Goal: Information Seeking & Learning: Learn about a topic

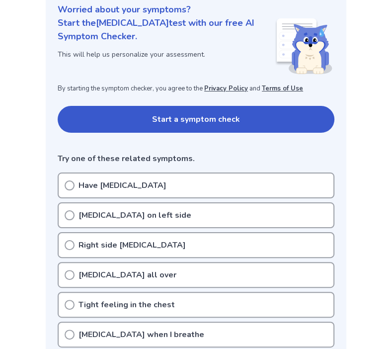
scroll to position [149, 0]
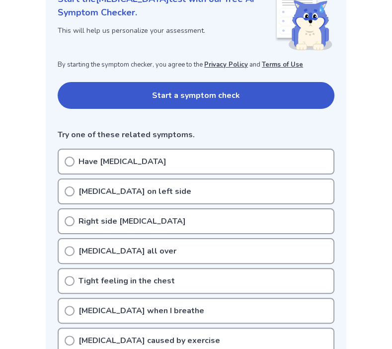
click at [84, 161] on p "Have [MEDICAL_DATA]" at bounding box center [122, 161] width 88 height 12
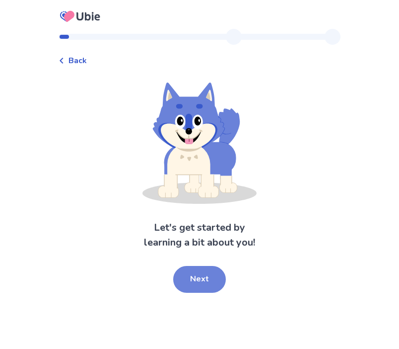
click at [206, 292] on button "Next" at bounding box center [199, 279] width 53 height 27
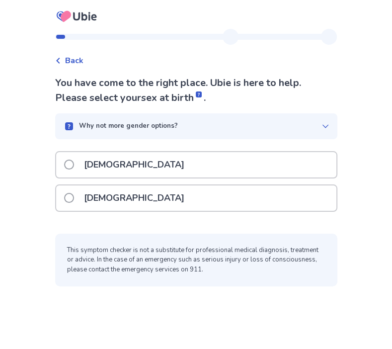
click at [173, 211] on div "[DEMOGRAPHIC_DATA]" at bounding box center [196, 197] width 280 height 25
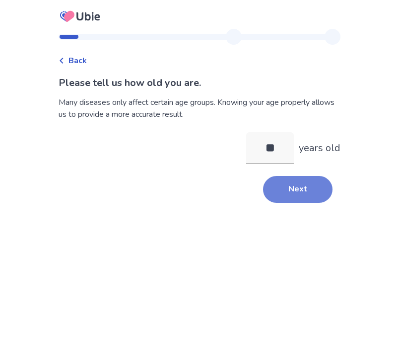
type input "**"
click at [314, 203] on button "Next" at bounding box center [298, 189] width 70 height 27
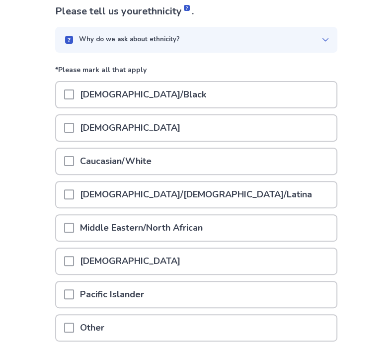
scroll to position [99, 0]
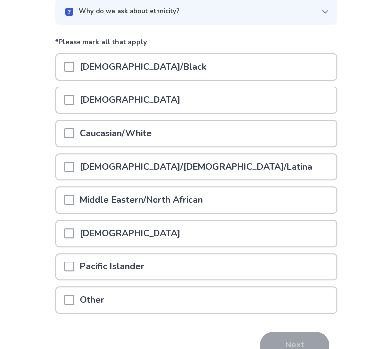
click at [171, 179] on p "[DEMOGRAPHIC_DATA]/[DEMOGRAPHIC_DATA]/Latina" at bounding box center [196, 166] width 244 height 25
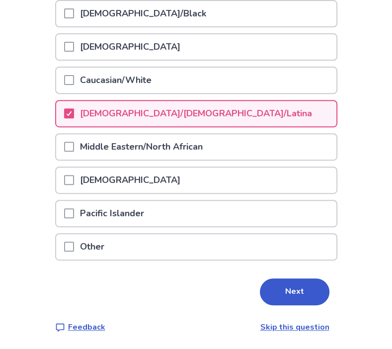
scroll to position [236, 0]
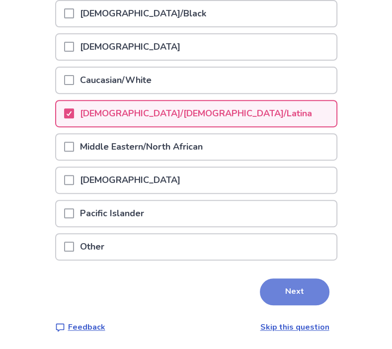
click at [294, 281] on button "Next" at bounding box center [295, 291] width 70 height 27
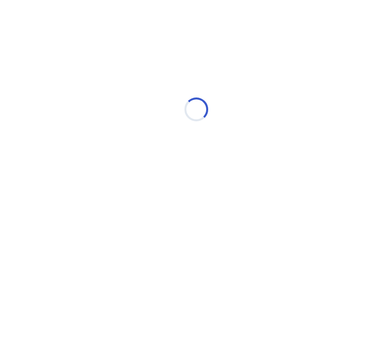
scroll to position [0, 0]
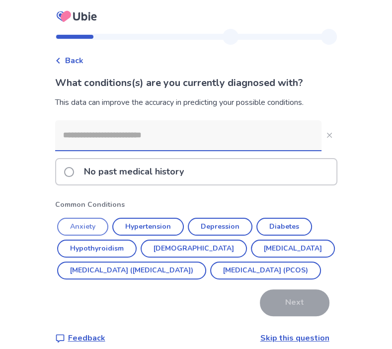
click at [57, 235] on button "Anxiety" at bounding box center [82, 227] width 51 height 18
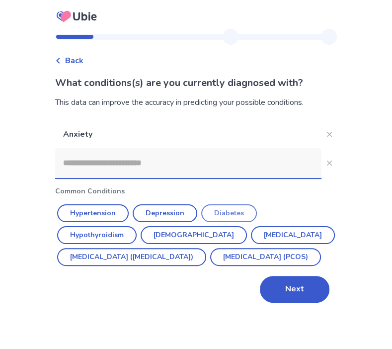
click at [234, 222] on button "Diabetes" at bounding box center [229, 213] width 56 height 18
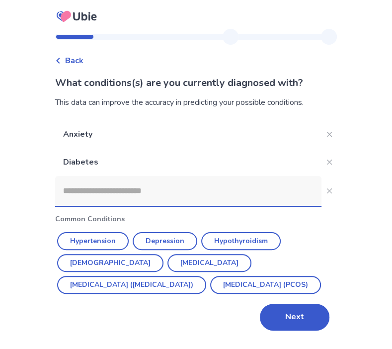
scroll to position [39, 0]
click at [313, 321] on button "Next" at bounding box center [295, 316] width 70 height 27
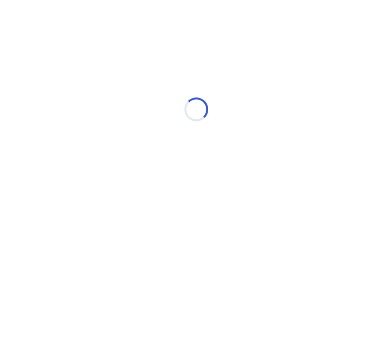
scroll to position [0, 0]
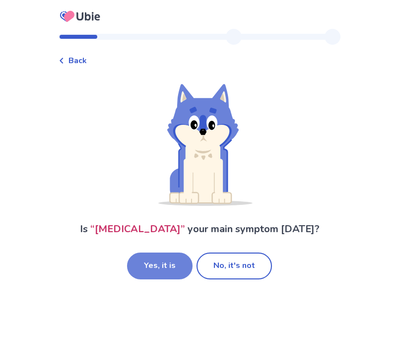
click at [140, 279] on button "Yes, it is" at bounding box center [160, 265] width 66 height 27
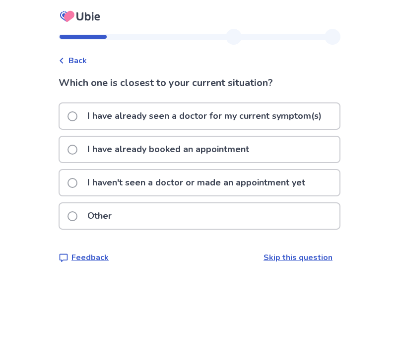
click at [101, 195] on p "I haven't seen a doctor or made an appointment yet" at bounding box center [196, 182] width 230 height 25
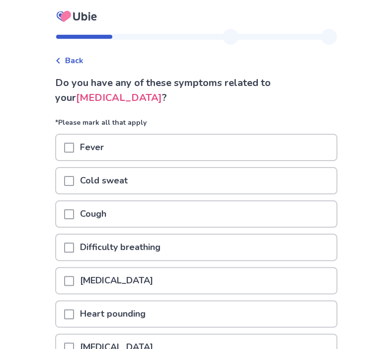
scroll to position [50, 0]
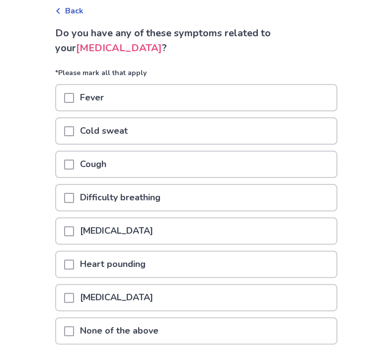
click at [74, 177] on p "Cough" at bounding box center [93, 163] width 38 height 25
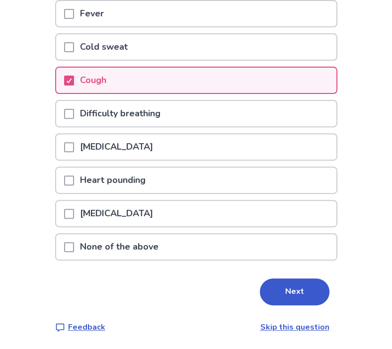
scroll to position [149, 0]
click at [74, 159] on p "[MEDICAL_DATA]" at bounding box center [116, 146] width 85 height 25
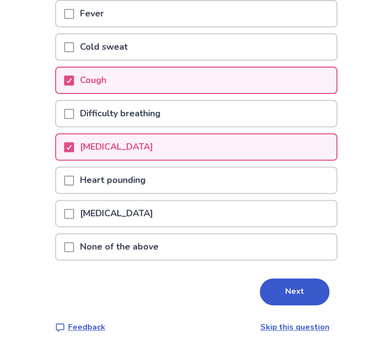
click at [64, 218] on span at bounding box center [69, 214] width 10 height 10
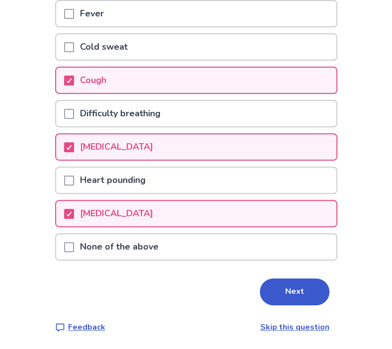
scroll to position [214, 0]
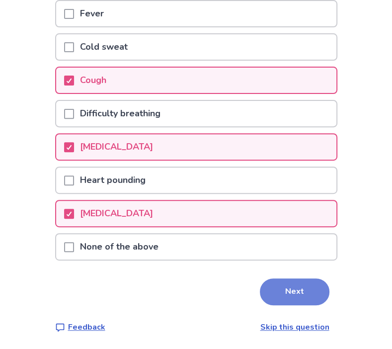
click at [329, 281] on button "Next" at bounding box center [295, 291] width 70 height 27
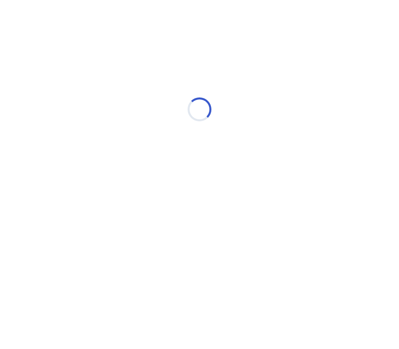
select select "*"
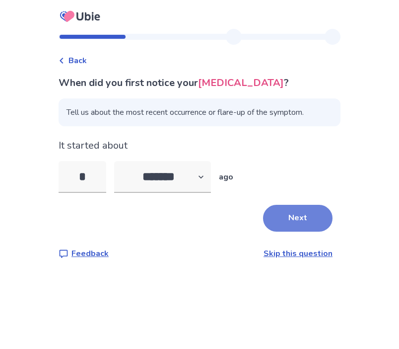
type input "*"
click at [332, 231] on button "Next" at bounding box center [298, 218] width 70 height 27
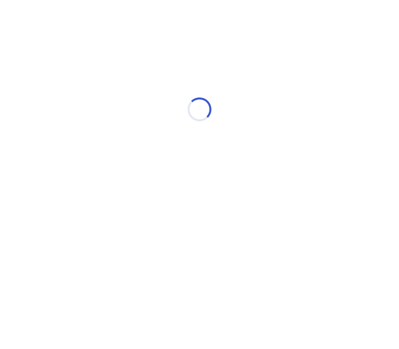
select select "*"
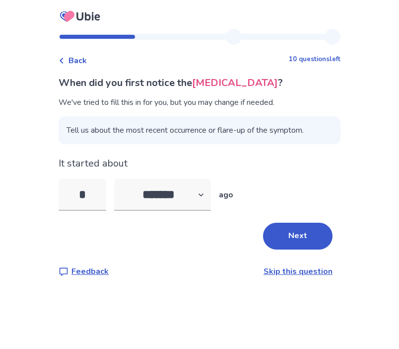
click at [332, 260] on div "When did you first notice the [MEDICAL_DATA] ? We've tried to fill this in for …" at bounding box center [200, 176] width 282 height 202
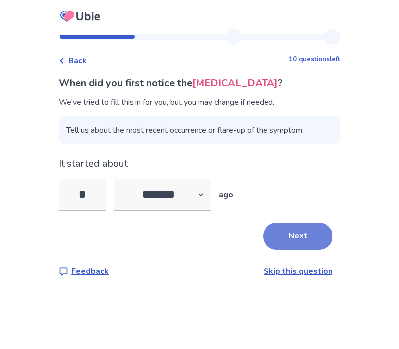
click at [325, 249] on button "Next" at bounding box center [298, 235] width 70 height 27
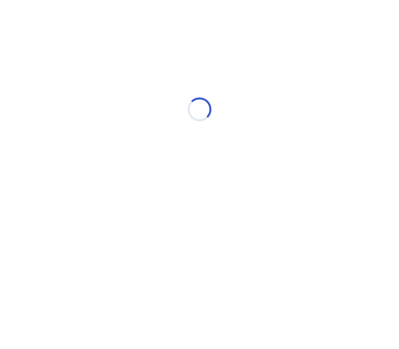
select select "*"
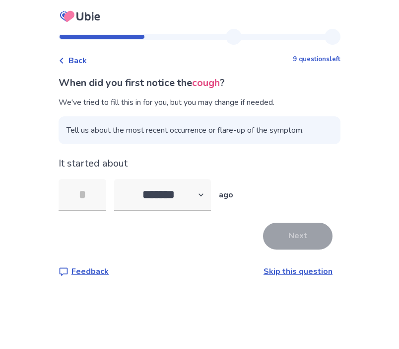
type input "*"
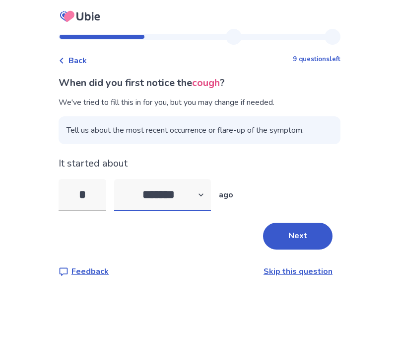
click at [181, 211] on select "******* ****** ******* ******** *******" at bounding box center [162, 195] width 97 height 32
select select "*"
click at [114, 211] on select "******* ****** ******* ******** *******" at bounding box center [162, 195] width 97 height 32
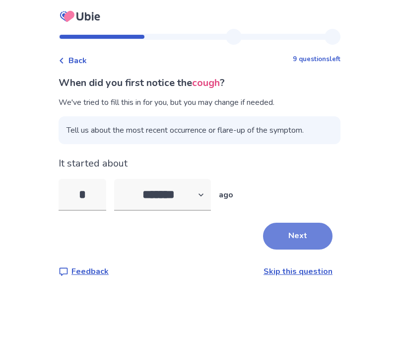
click at [333, 249] on button "Next" at bounding box center [298, 235] width 70 height 27
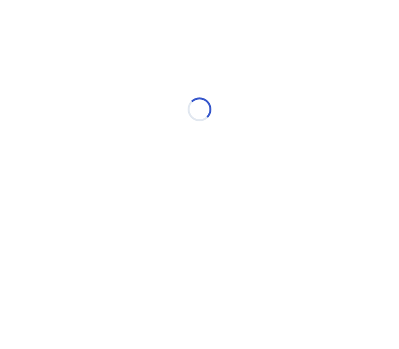
select select "*"
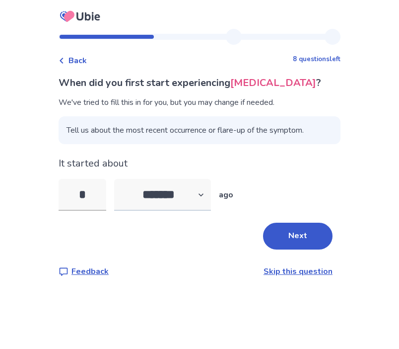
type input "*"
click at [175, 211] on select "******* ****** ******* ******** *******" at bounding box center [162, 195] width 97 height 32
select select "*"
click at [114, 211] on select "******* ****** ******* ******** *******" at bounding box center [162, 195] width 97 height 32
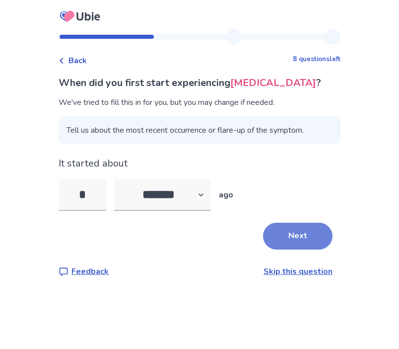
click at [316, 249] on button "Next" at bounding box center [298, 235] width 70 height 27
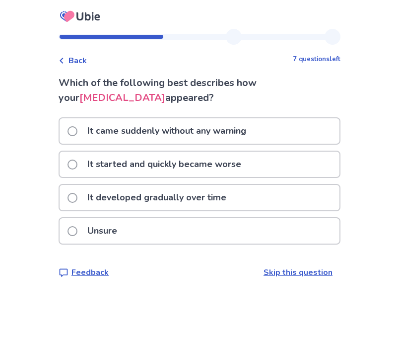
click at [99, 144] on p "It came suddenly without any warning" at bounding box center [166, 130] width 171 height 25
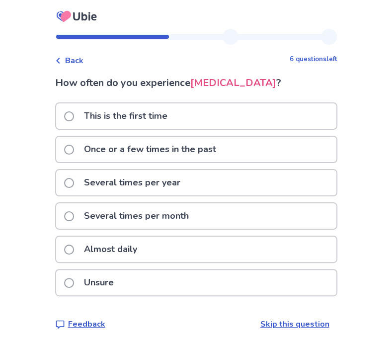
click at [107, 129] on p "This is the first time" at bounding box center [125, 115] width 95 height 25
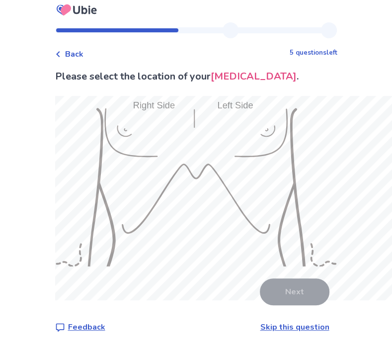
scroll to position [65, 0]
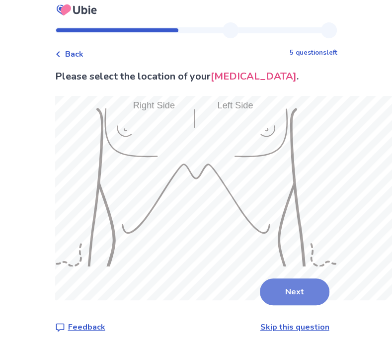
click at [329, 281] on button "Next" at bounding box center [295, 291] width 70 height 27
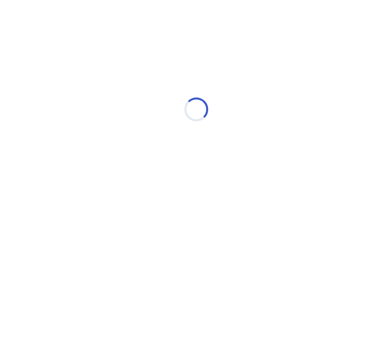
scroll to position [0, 0]
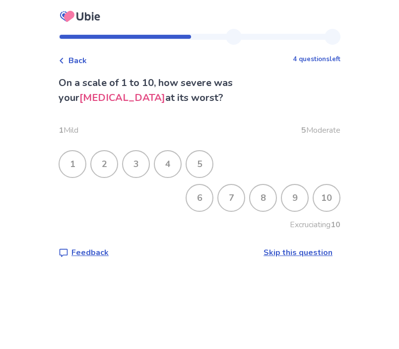
click at [187, 177] on div "5" at bounding box center [200, 164] width 26 height 26
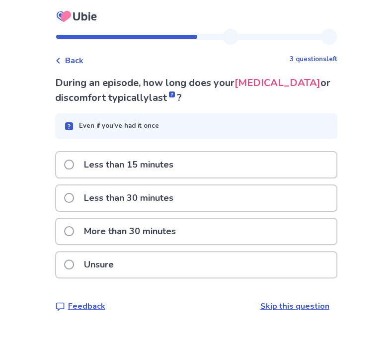
click at [82, 277] on p "Unsure" at bounding box center [99, 264] width 42 height 25
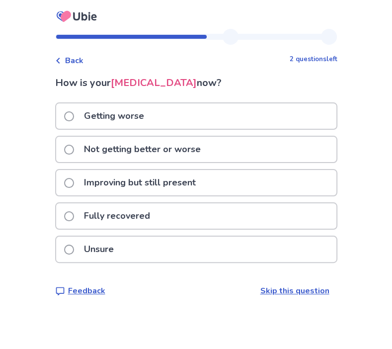
click at [96, 162] on p "Not getting better or worse" at bounding box center [142, 149] width 129 height 25
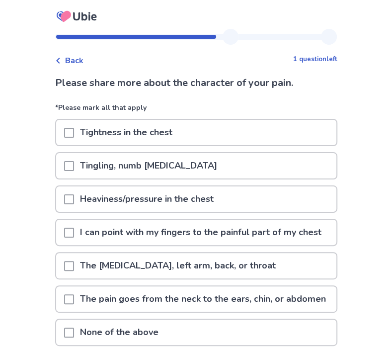
scroll to position [50, 0]
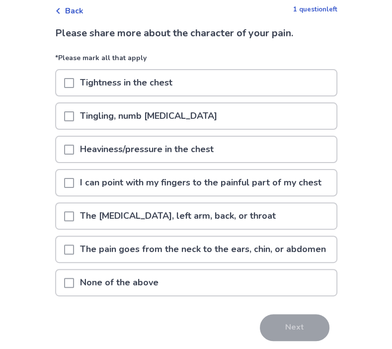
click at [64, 221] on span at bounding box center [69, 216] width 10 height 10
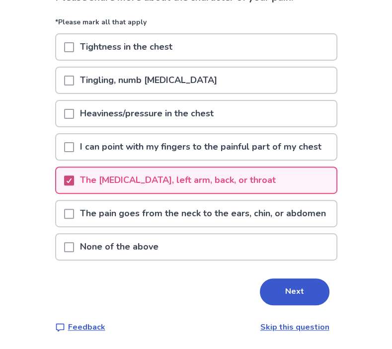
scroll to position [149, 0]
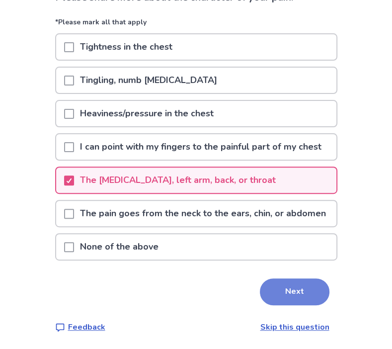
click at [312, 305] on button "Next" at bounding box center [295, 291] width 70 height 27
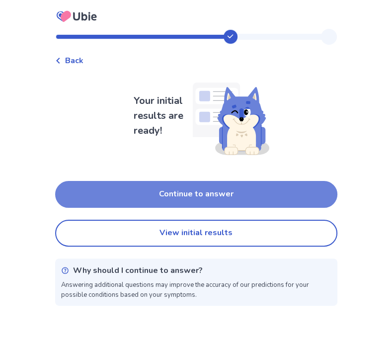
click at [199, 208] on button "Continue to answer" at bounding box center [196, 194] width 282 height 27
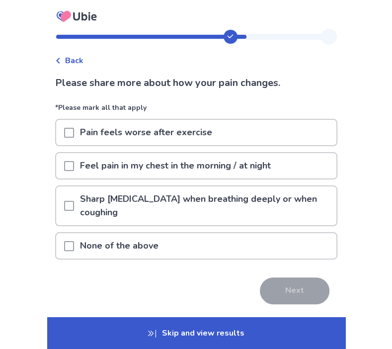
click at [91, 258] on p "None of the above" at bounding box center [119, 245] width 90 height 25
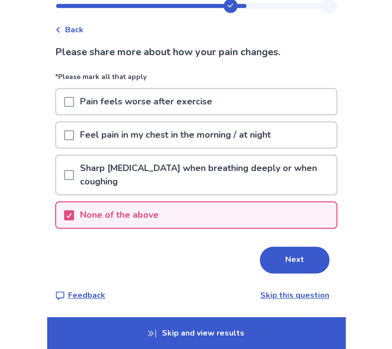
scroll to position [94, 0]
click at [329, 246] on button "Next" at bounding box center [295, 259] width 70 height 27
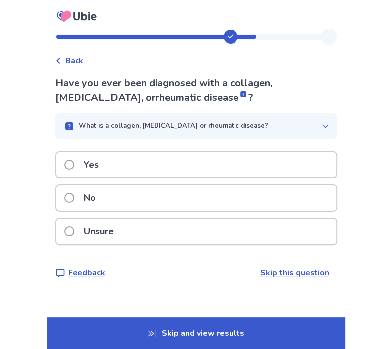
click at [270, 211] on div "No" at bounding box center [196, 197] width 280 height 25
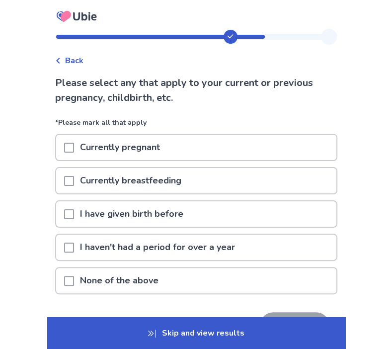
click at [164, 226] on p "I have given birth before" at bounding box center [131, 213] width 115 height 25
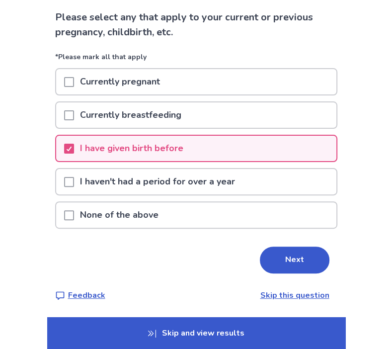
scroll to position [99, 0]
click at [337, 273] on div "Next" at bounding box center [196, 259] width 282 height 27
click at [329, 273] on button "Next" at bounding box center [295, 259] width 70 height 27
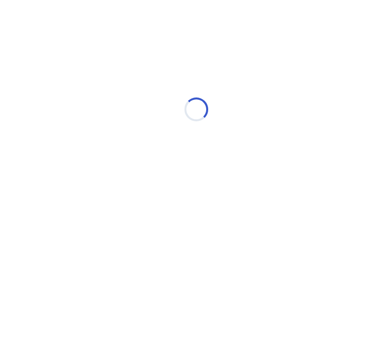
scroll to position [0, 0]
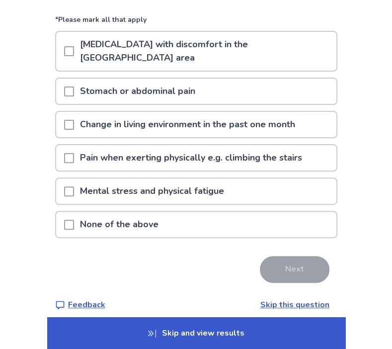
scroll to position [99, 0]
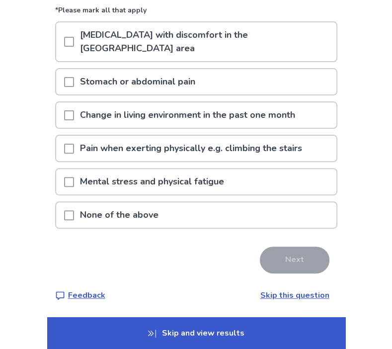
click at [209, 227] on div "None of the above" at bounding box center [196, 214] width 280 height 25
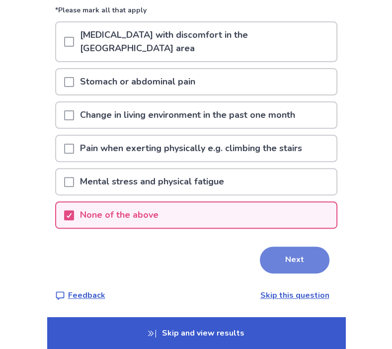
click at [310, 273] on button "Next" at bounding box center [295, 259] width 70 height 27
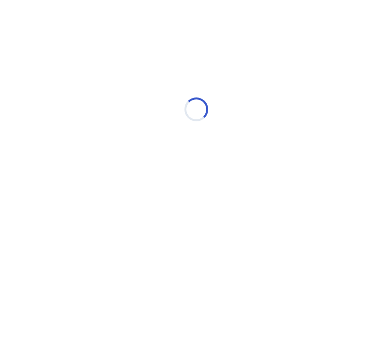
scroll to position [0, 0]
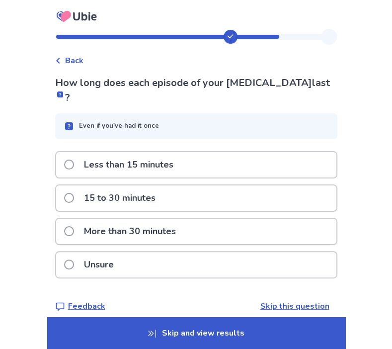
click at [284, 277] on div "Unsure" at bounding box center [196, 264] width 280 height 25
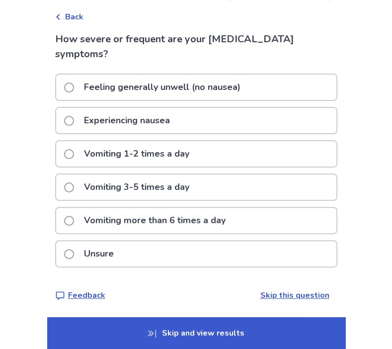
scroll to position [63, 0]
click at [111, 81] on p "Feeling generally unwell (no nausea)" at bounding box center [162, 86] width 168 height 25
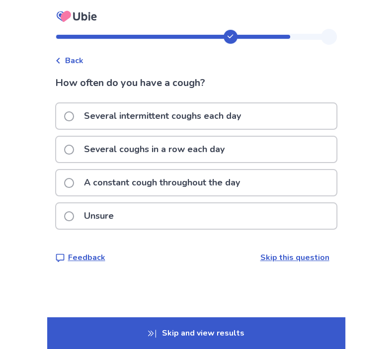
click at [162, 195] on p "A constant cough throughout the day" at bounding box center [162, 182] width 168 height 25
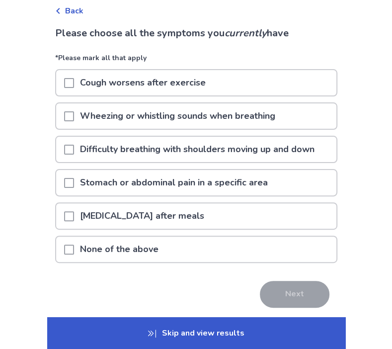
scroll to position [149, 0]
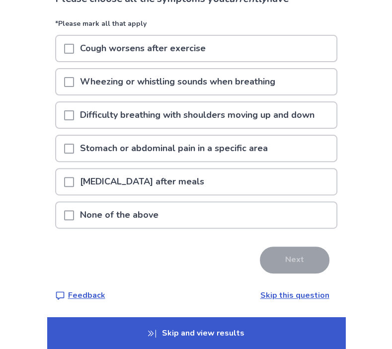
click at [162, 202] on div "None of the above" at bounding box center [196, 214] width 280 height 25
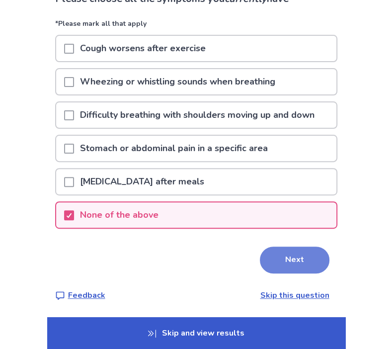
click at [325, 246] on button "Next" at bounding box center [295, 259] width 70 height 27
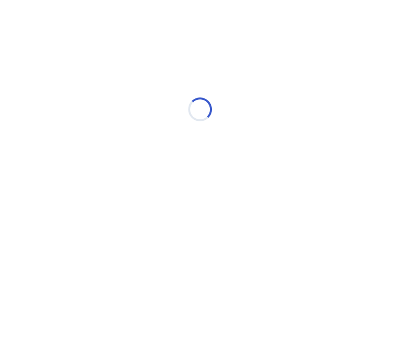
scroll to position [0, 0]
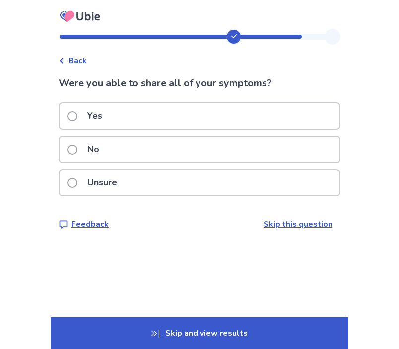
click at [190, 129] on div "Yes" at bounding box center [200, 115] width 280 height 25
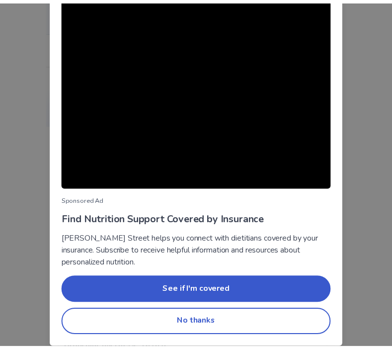
scroll to position [89, 0]
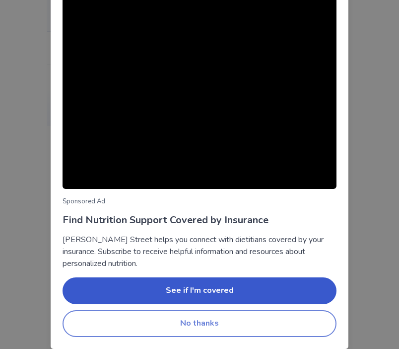
click at [237, 318] on button "No thanks" at bounding box center [200, 323] width 274 height 27
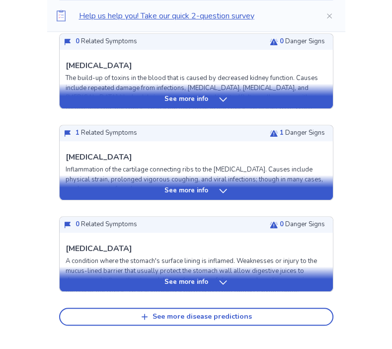
scroll to position [397, 0]
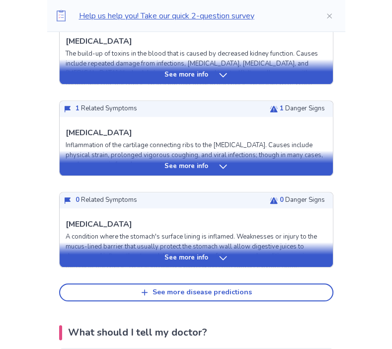
click at [223, 171] on icon at bounding box center [223, 166] width 10 height 10
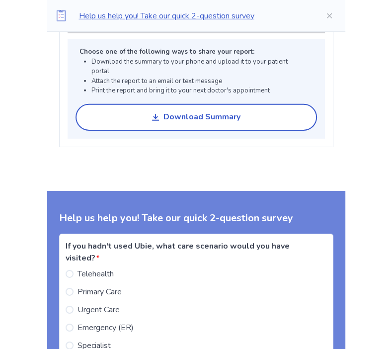
scroll to position [1639, 0]
